Goal: Navigation & Orientation: Find specific page/section

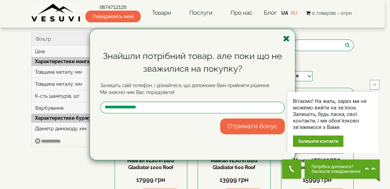
click at [287, 39] on icon "button" at bounding box center [286, 38] width 7 height 9
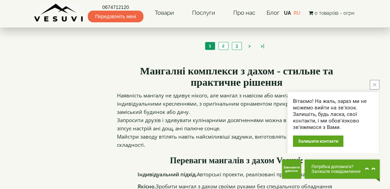
scroll to position [699, 0]
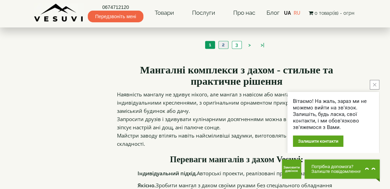
click at [223, 44] on link "2" at bounding box center [224, 44] width 10 height 7
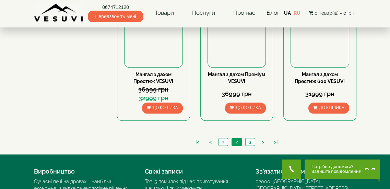
scroll to position [588, 0]
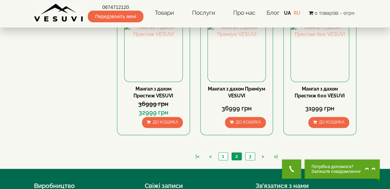
click at [246, 151] on div "|< < 1 2 3 > >|" at bounding box center [237, 157] width 240 height 23
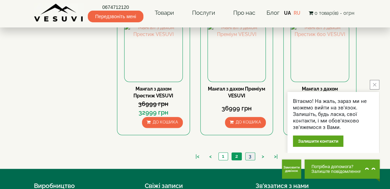
click at [248, 155] on link "3" at bounding box center [251, 156] width 10 height 7
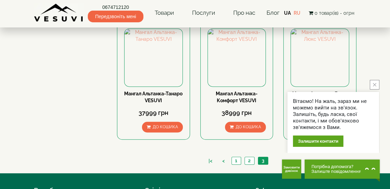
scroll to position [363, 0]
